Goal: Find specific page/section: Find specific page/section

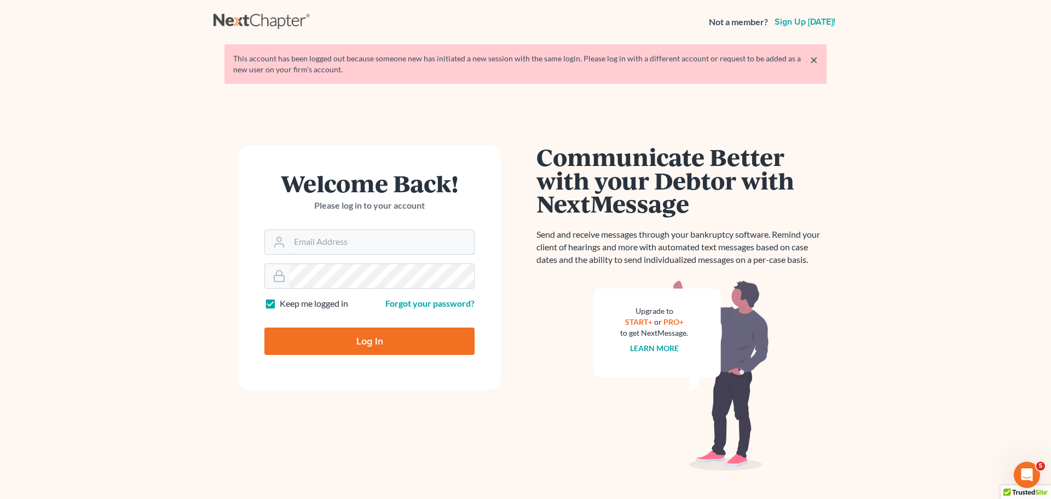
type input "[EMAIL_ADDRESS][DOMAIN_NAME]"
click at [354, 349] on input "Log In" at bounding box center [369, 340] width 210 height 27
type input "Thinking..."
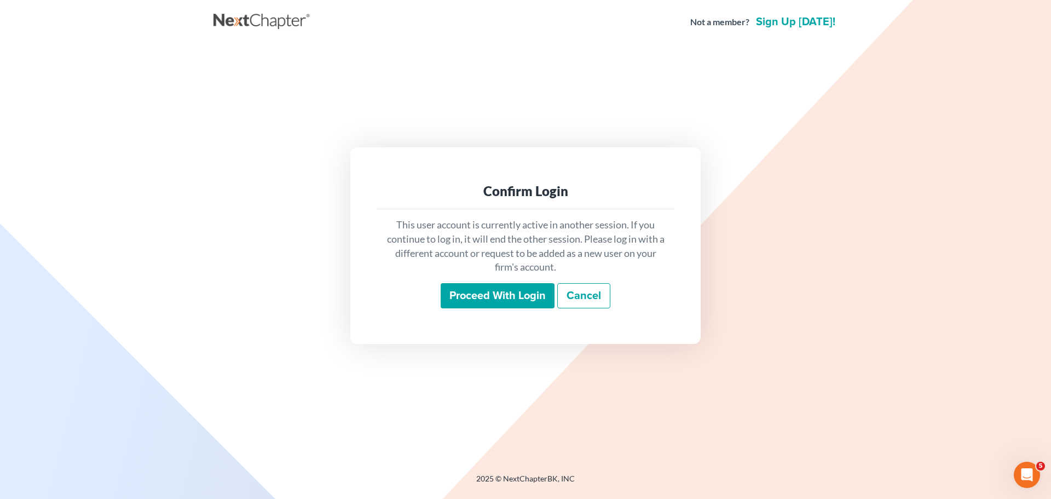
click at [486, 291] on input "Proceed with login" at bounding box center [498, 295] width 114 height 25
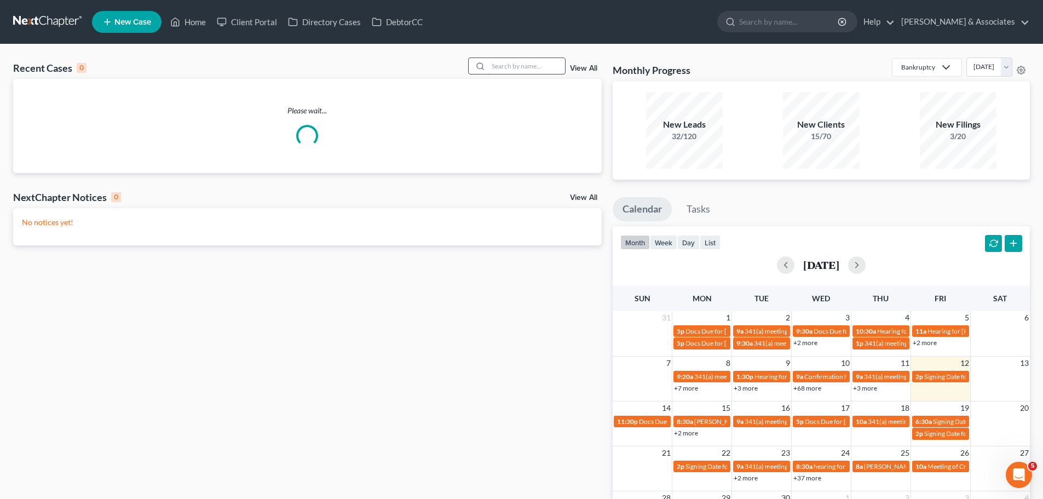
click at [508, 66] on input "search" at bounding box center [526, 66] width 77 height 16
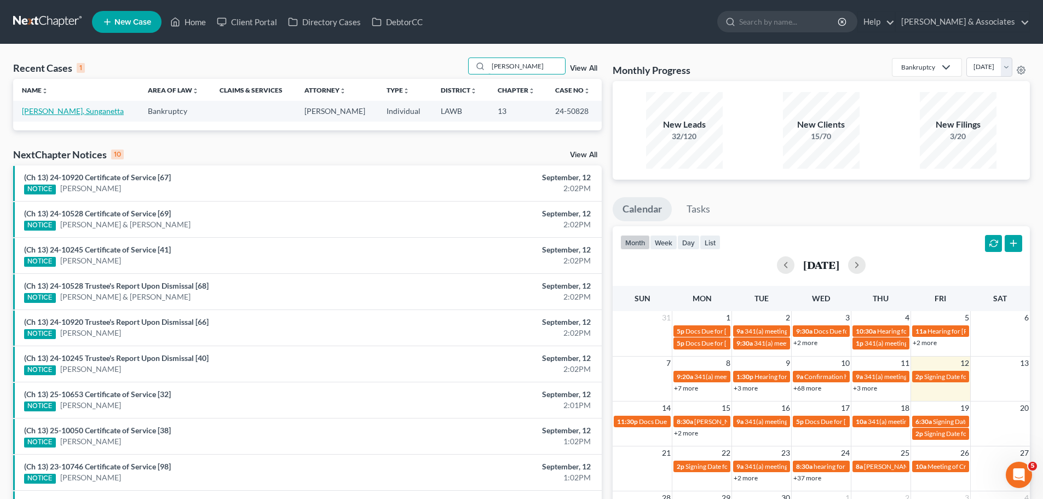
type input "[PERSON_NAME]"
click at [73, 114] on link "[PERSON_NAME], Sunganetta" at bounding box center [73, 110] width 102 height 9
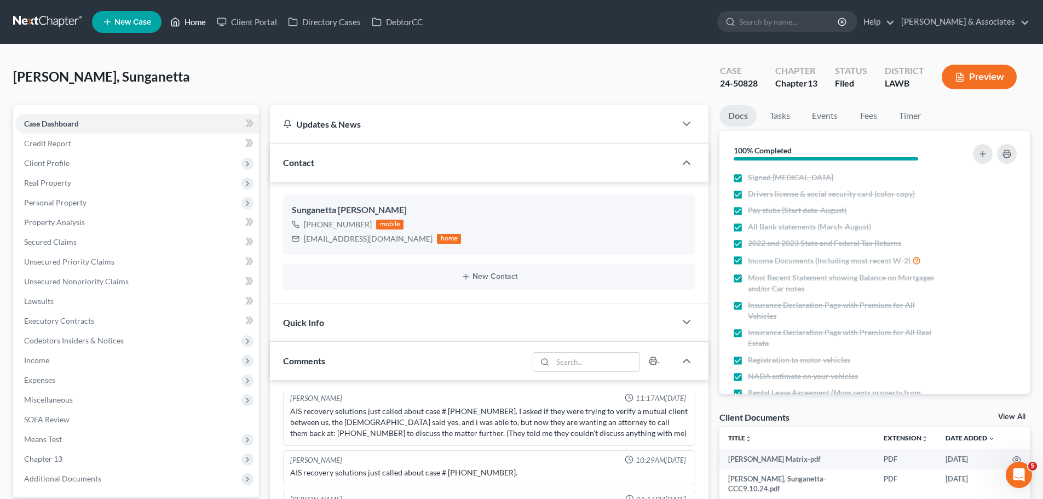
click at [196, 15] on link "Home" at bounding box center [188, 22] width 47 height 20
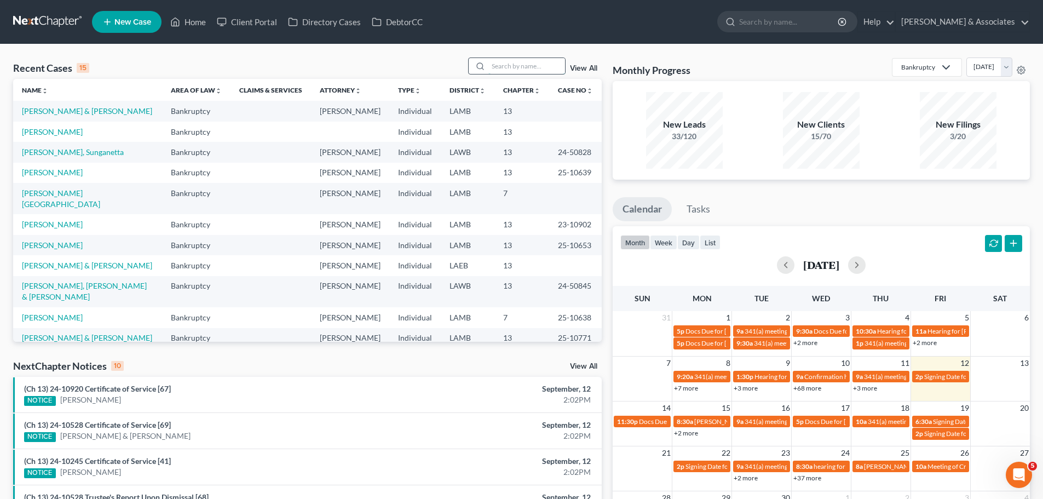
click at [513, 72] on input "search" at bounding box center [526, 66] width 77 height 16
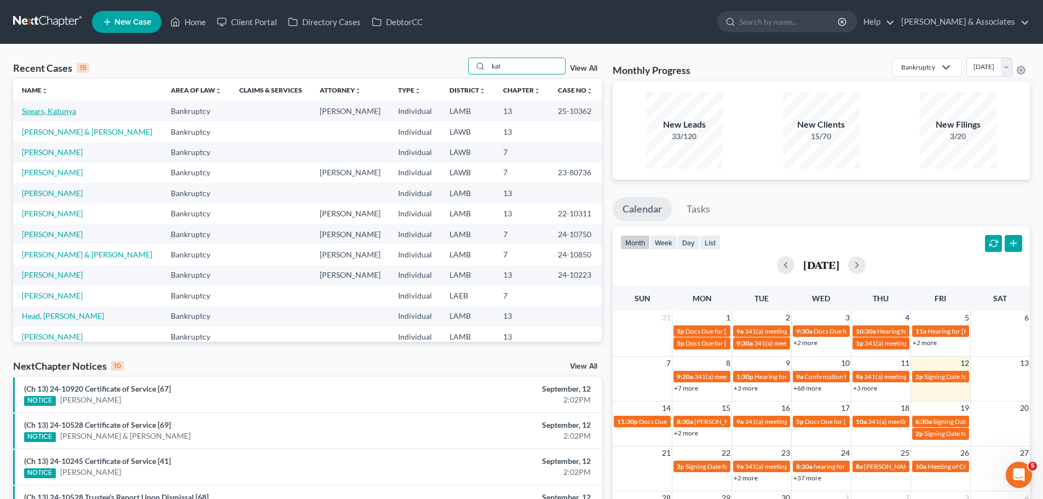
type input "kat"
click at [62, 112] on link "Spears, Katunya" at bounding box center [49, 110] width 54 height 9
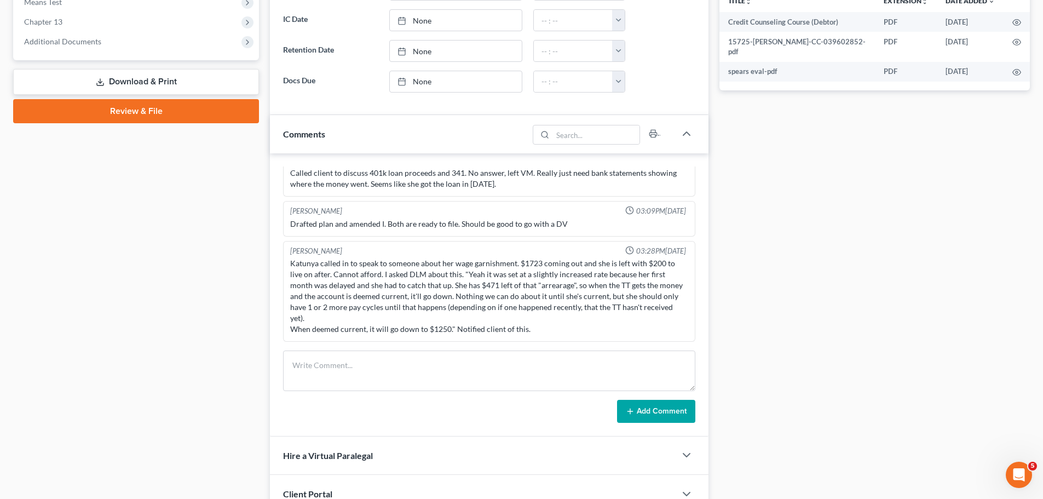
scroll to position [438, 0]
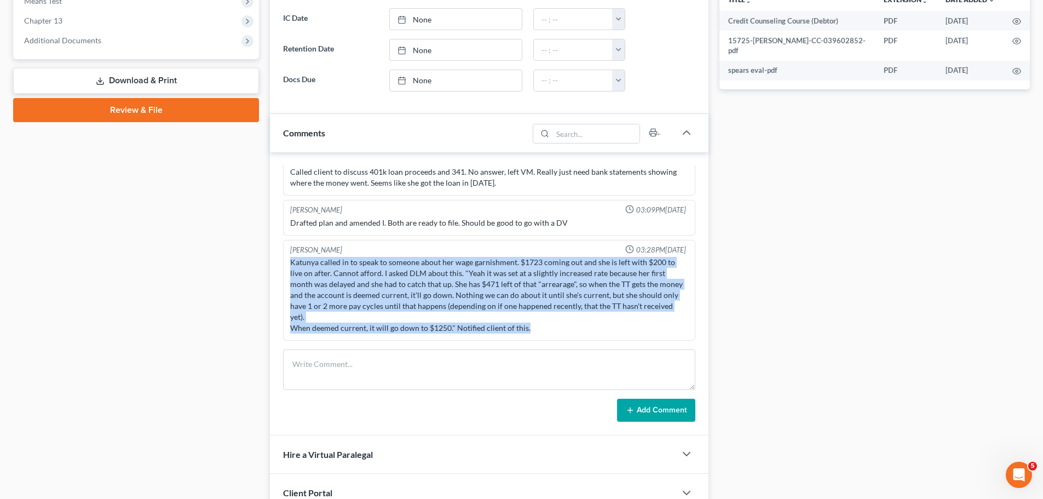
drag, startPoint x: 527, startPoint y: 329, endPoint x: 291, endPoint y: 262, distance: 245.4
click at [291, 262] on div "Katunya called in to speak to someone about her wage garnishment. $1723 coming …" at bounding box center [489, 295] width 398 height 77
copy div "Katunya called in to speak to someone about her wage garnishment. $1723 coming …"
